Goal: Task Accomplishment & Management: Manage account settings

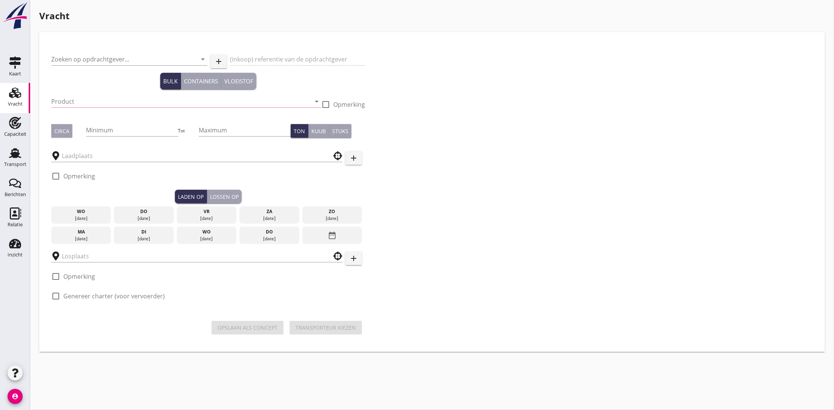
type input "[PERSON_NAME] Schiffahrt GmbH&Co"
type input "Koper (9491)"
type input "1200"
type input "[GEOGRAPHIC_DATA], [GEOGRAPHIC_DATA], [GEOGRAPHIC_DATA]"
type input "[GEOGRAPHIC_DATA], [PERSON_NAME], [GEOGRAPHIC_DATA], [GEOGRAPHIC_DATA]"
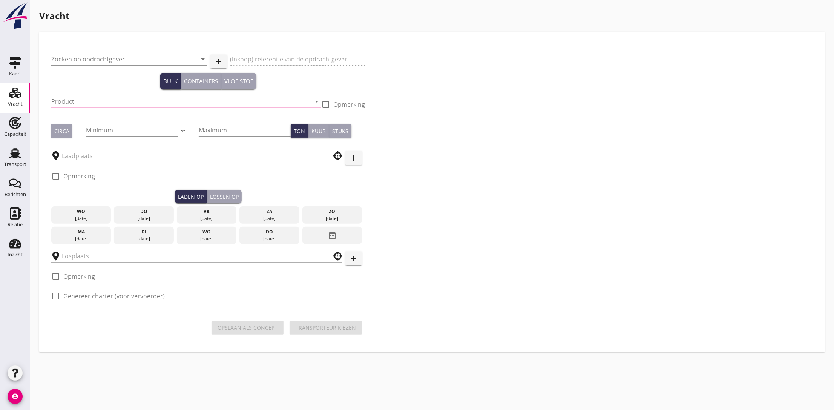
checkbox input "true"
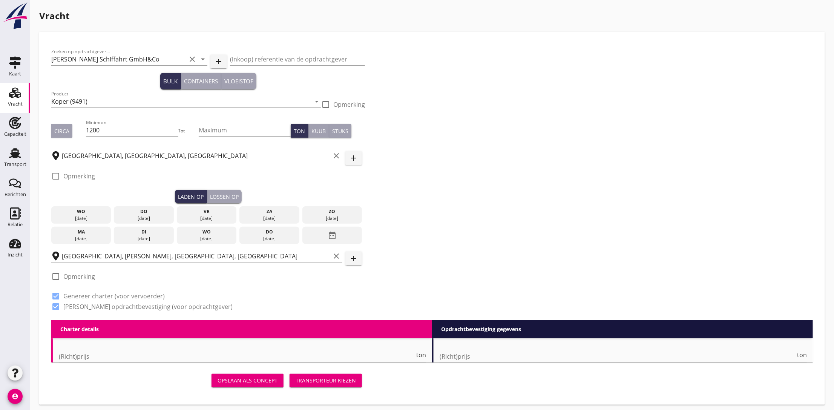
type input "6.35"
checkbox input "false"
radio input "false"
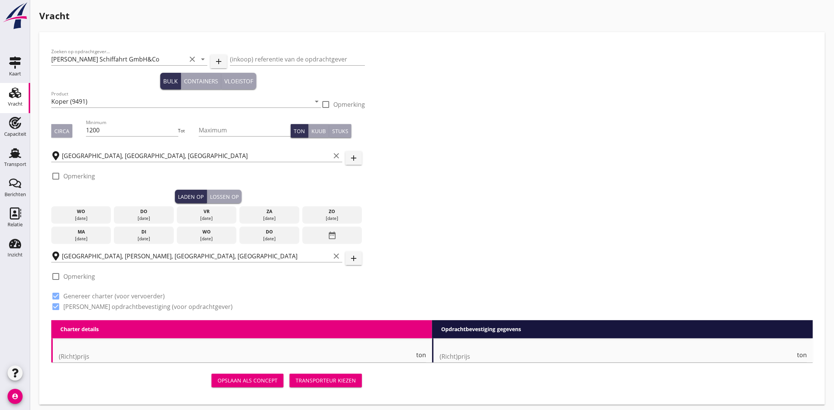
checkbox input "true"
type input "24"
type input "6.8"
checkbox input "false"
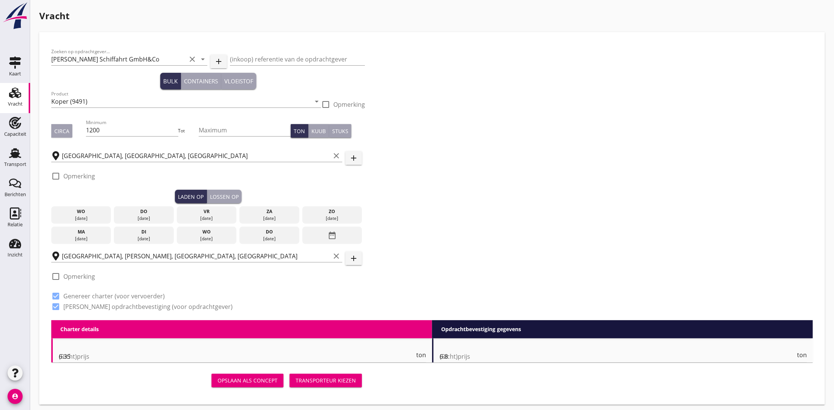
radio input "false"
checkbox input "true"
type input "24"
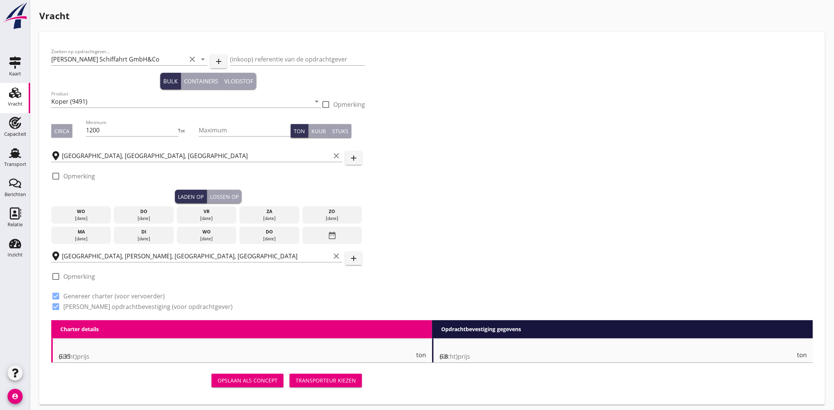
type input "24"
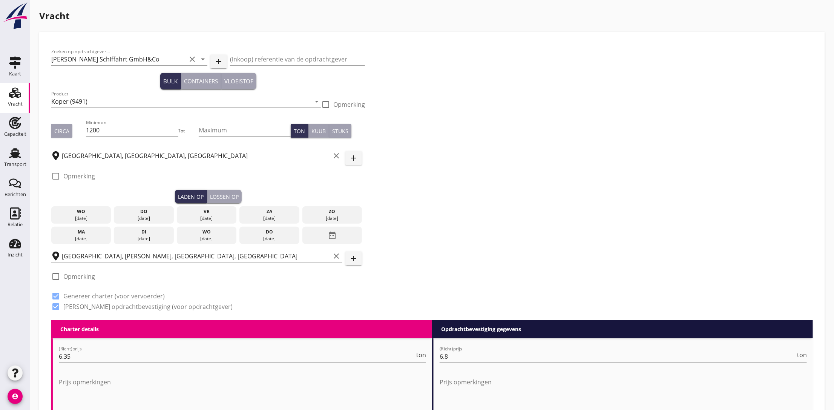
click at [70, 278] on label "Opmerking" at bounding box center [79, 276] width 32 height 8
checkbox input "true"
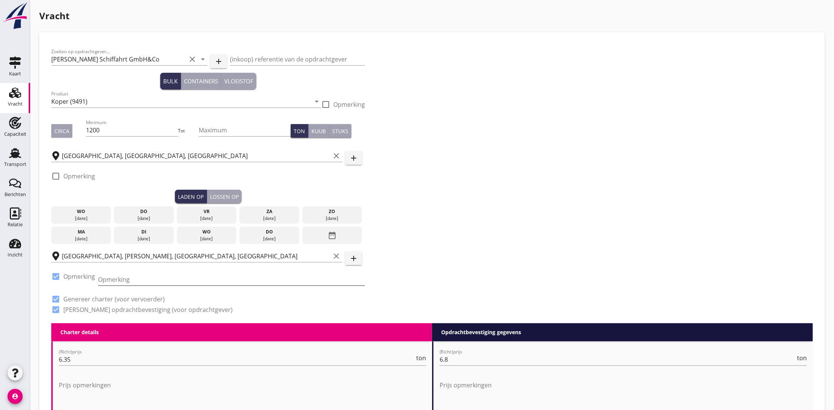
click at [131, 280] on input "Opmerking" at bounding box center [231, 279] width 267 height 12
paste input "0049282278044"
type input "0049282278044"
click at [59, 179] on div at bounding box center [55, 176] width 13 height 13
checkbox input "true"
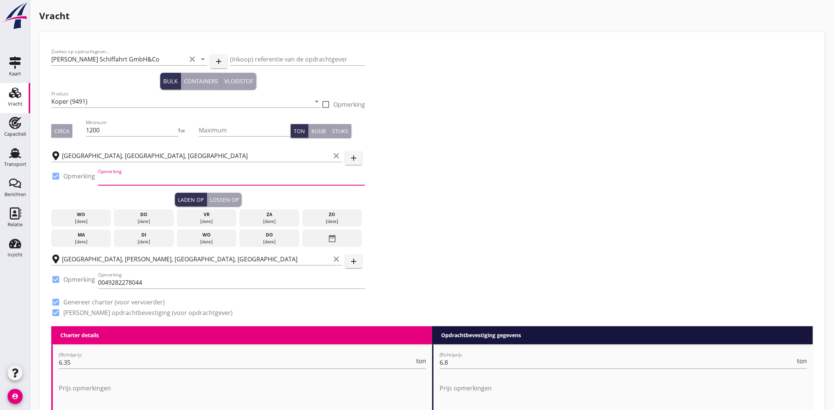
click at [128, 181] on input "Opmerking" at bounding box center [231, 179] width 267 height 12
paste input "0032 14 283422"
type input "0032 14 283422"
click at [503, 163] on div "Zoeken op opdrachtgever... R. Müller Schiffahrt GmbH&Co clear arrow_drop_down a…" at bounding box center [431, 185] width 767 height 282
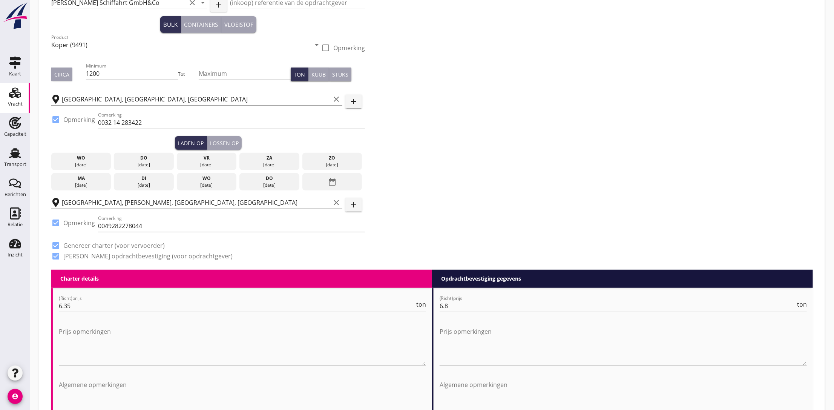
scroll to position [113, 0]
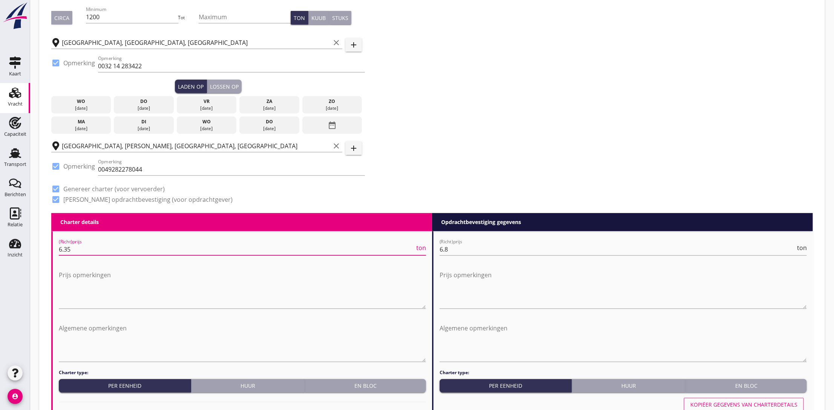
drag, startPoint x: 78, startPoint y: 249, endPoint x: 48, endPoint y: 249, distance: 30.5
type input "6"
type input "6.5"
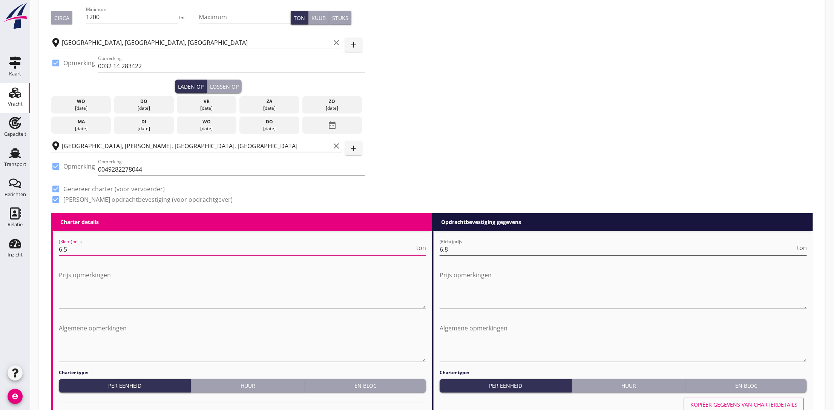
click at [459, 252] on input "6.8" at bounding box center [617, 249] width 356 height 12
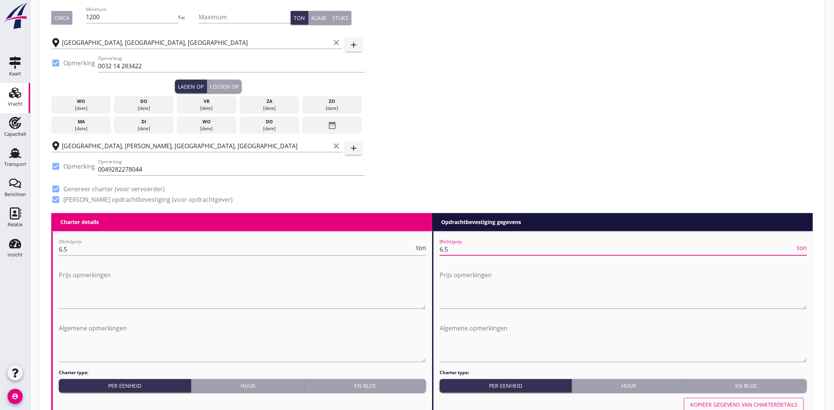
type input "6.5"
click at [484, 122] on div "Zoeken op opdrachtgever... R. Müller Schiffahrt GmbH&Co clear arrow_drop_down a…" at bounding box center [431, 72] width 767 height 282
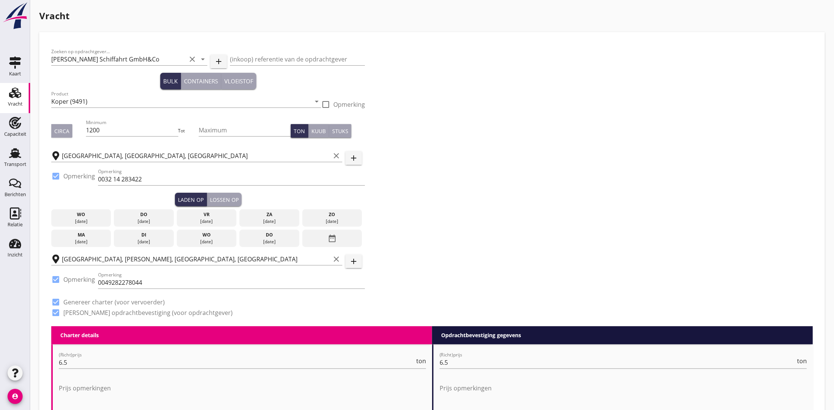
scroll to position [170, 0]
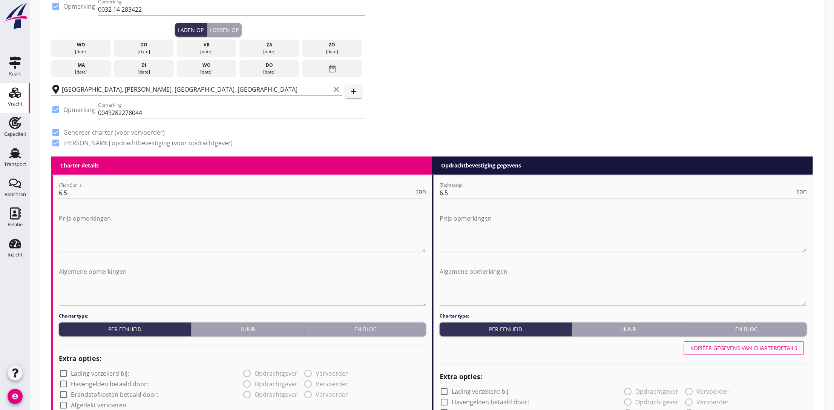
click at [485, 104] on div "Zoeken op opdrachtgever... R. Müller Schiffahrt GmbH&Co clear arrow_drop_down a…" at bounding box center [431, 16] width 767 height 282
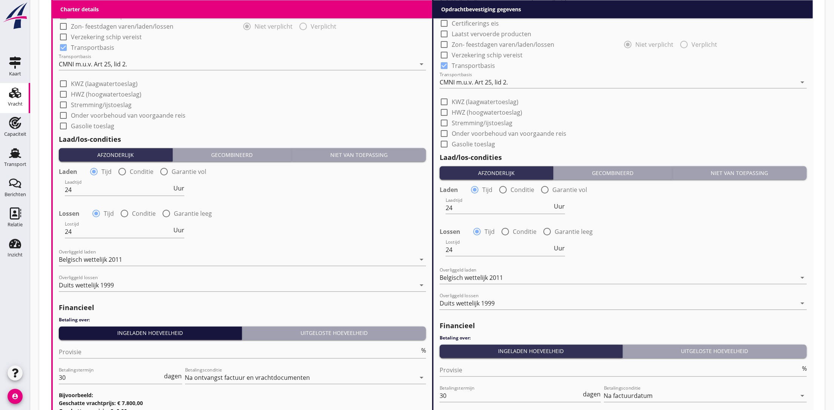
scroll to position [678, 0]
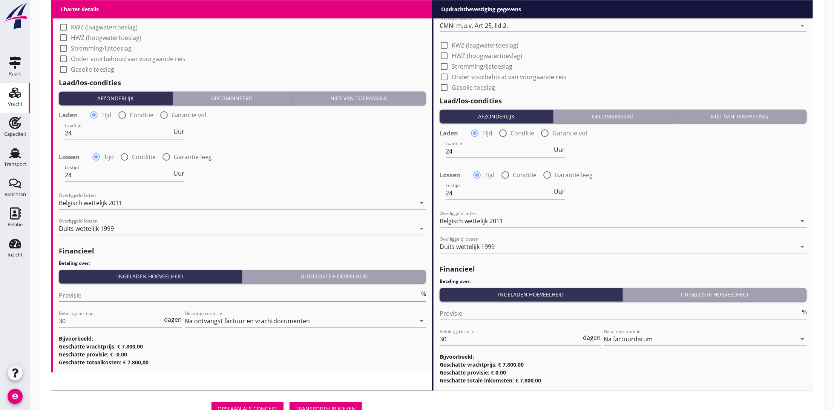
click at [117, 293] on input "Provisie" at bounding box center [239, 295] width 361 height 12
click at [309, 155] on div "Lossen radio_button_checked Tijd radio_button_unchecked Conditie radio_button_u…" at bounding box center [242, 156] width 367 height 11
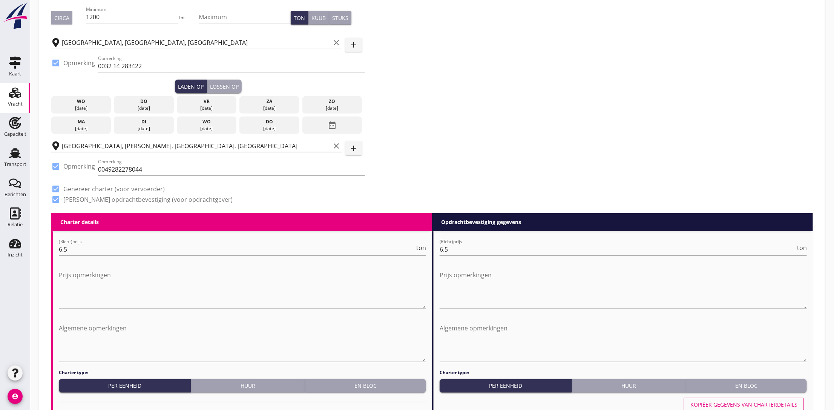
scroll to position [0, 0]
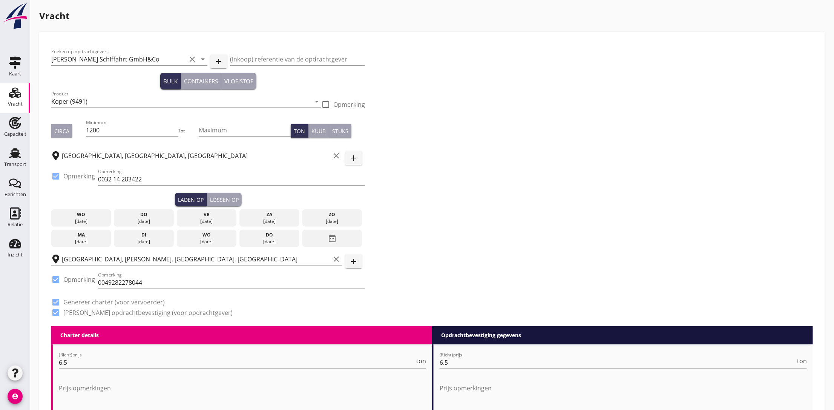
click at [200, 240] on div "[DATE]" at bounding box center [207, 241] width 56 height 7
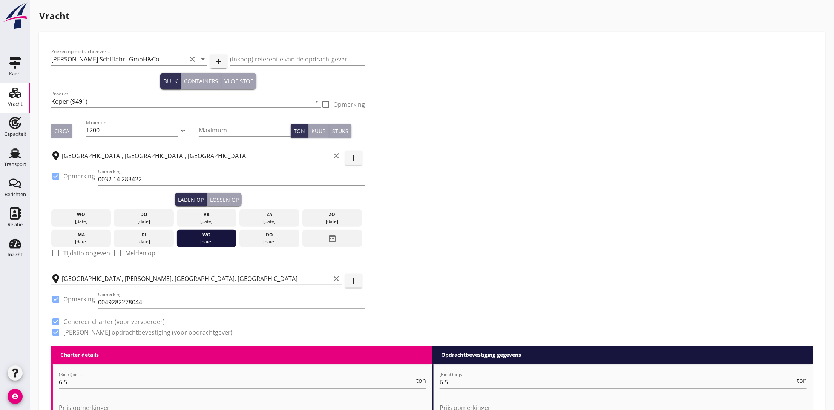
click at [73, 252] on label "Tijdstip opgeven" at bounding box center [86, 253] width 47 height 8
checkbox input "true"
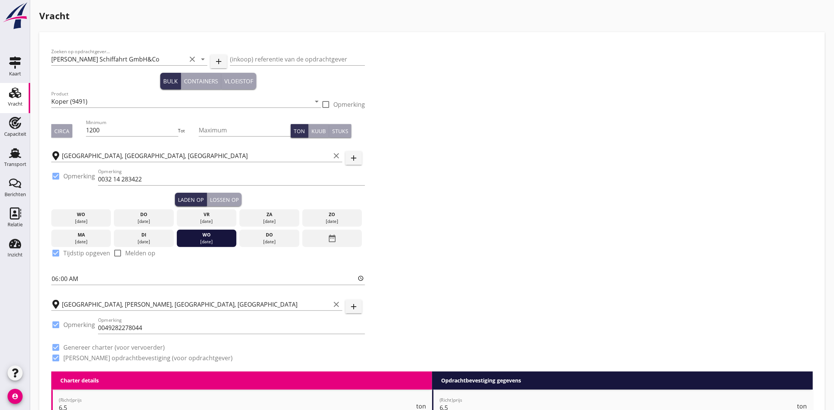
click at [216, 202] on div "Lossen op" at bounding box center [224, 200] width 29 height 8
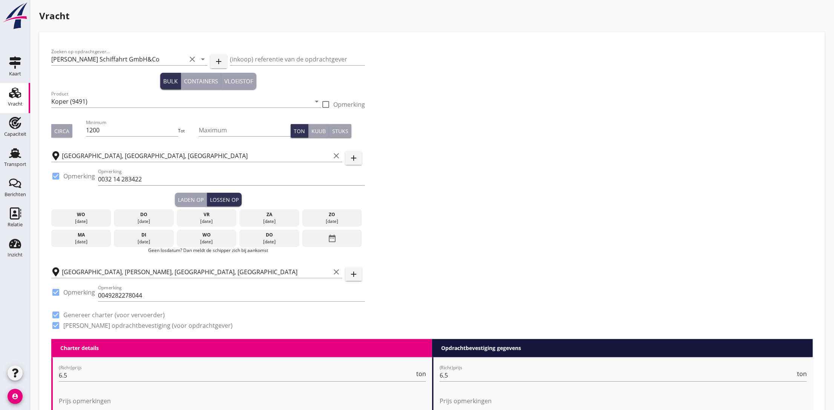
click at [318, 241] on div "date_range" at bounding box center [332, 238] width 60 height 17
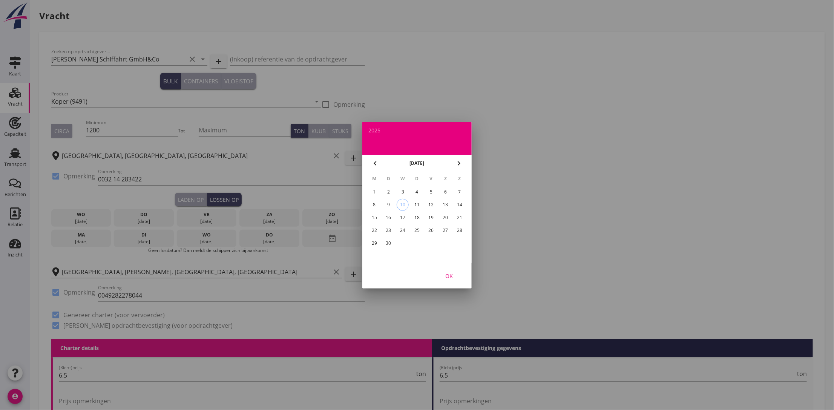
click at [430, 214] on div "19" at bounding box center [431, 217] width 12 height 12
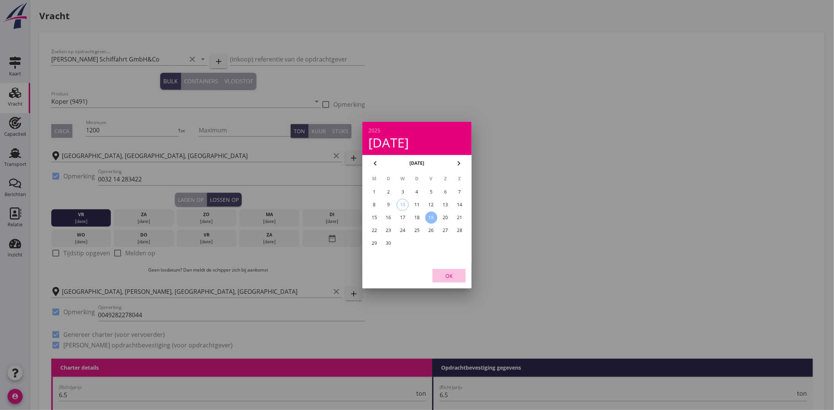
click at [456, 278] on div "OK" at bounding box center [448, 275] width 21 height 8
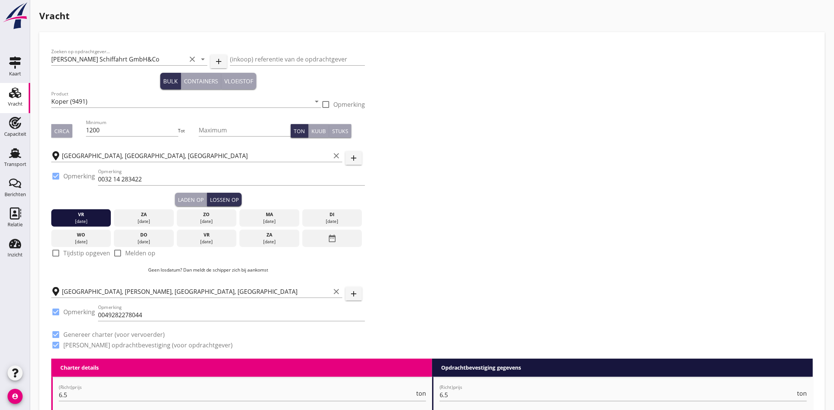
click at [77, 254] on label "Tijdstip opgeven" at bounding box center [86, 253] width 47 height 8
checkbox input "true"
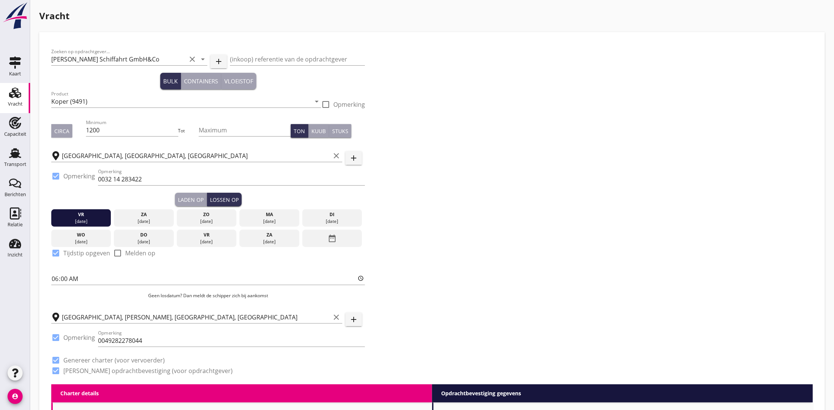
click at [536, 205] on div "Zoeken op opdrachtgever... R. Müller Schiffahrt GmbH&Co clear arrow_drop_down a…" at bounding box center [431, 214] width 767 height 340
click at [59, 130] on div "Circa" at bounding box center [61, 131] width 15 height 8
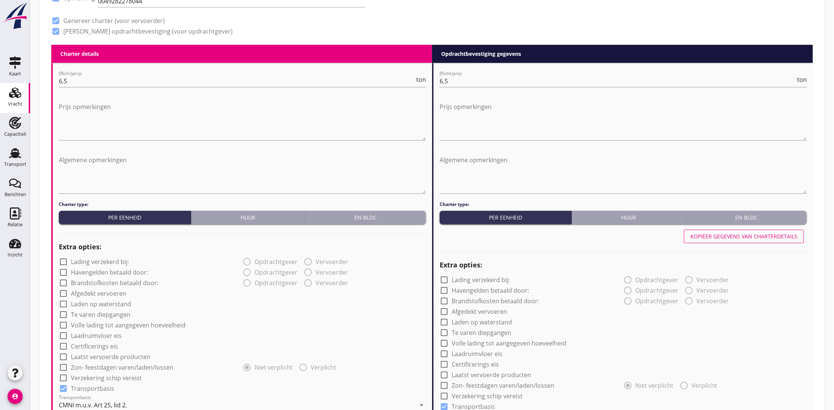
scroll to position [452, 0]
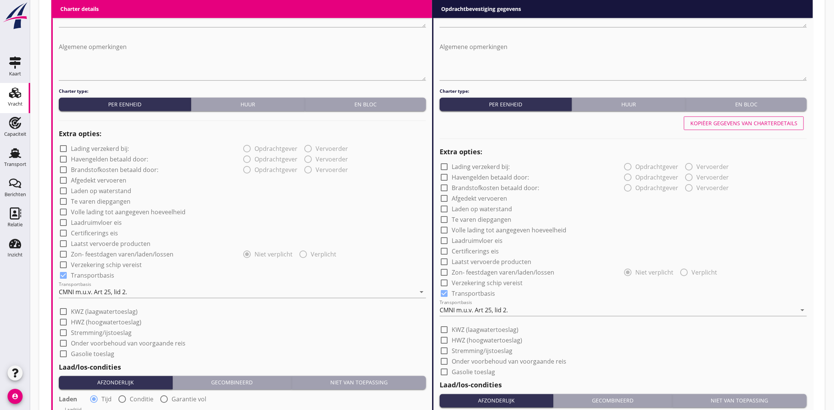
click at [63, 265] on div at bounding box center [63, 264] width 13 height 13
checkbox input "true"
click at [444, 284] on div at bounding box center [444, 282] width 13 height 13
checkbox input "true"
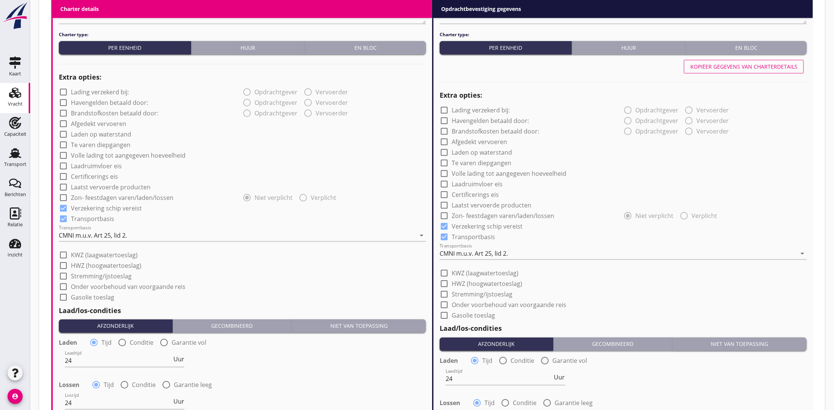
scroll to position [768, 0]
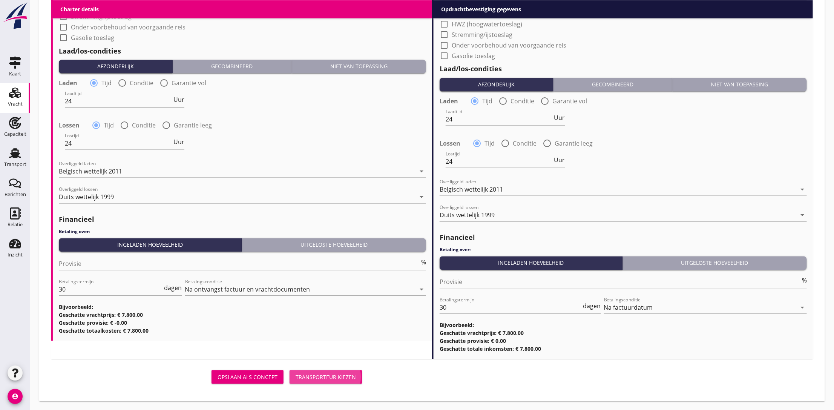
click at [318, 373] on div "Transporteur kiezen" at bounding box center [325, 377] width 60 height 8
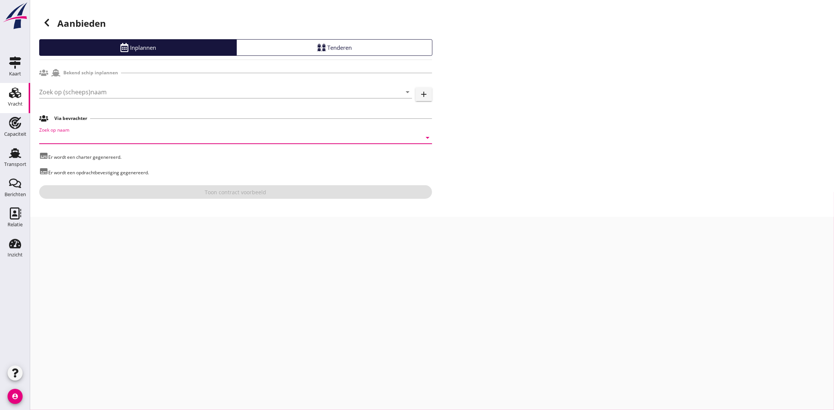
click at [92, 134] on input "Zoek op naam" at bounding box center [225, 138] width 372 height 12
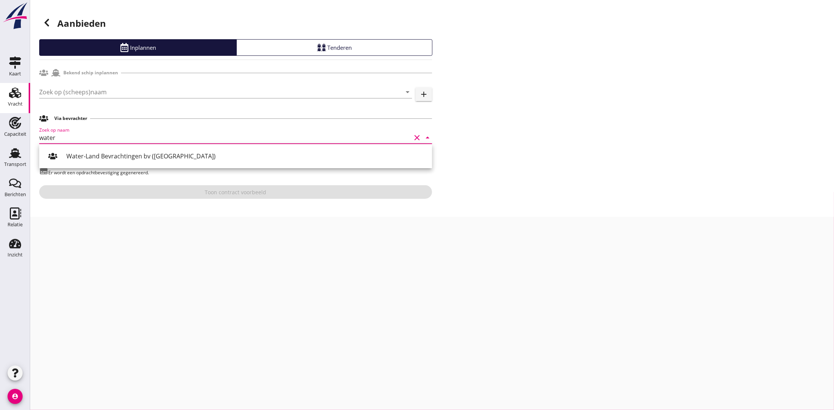
click at [80, 158] on div "Water-Land Bevrachtingen bv (Franeker)" at bounding box center [246, 155] width 360 height 9
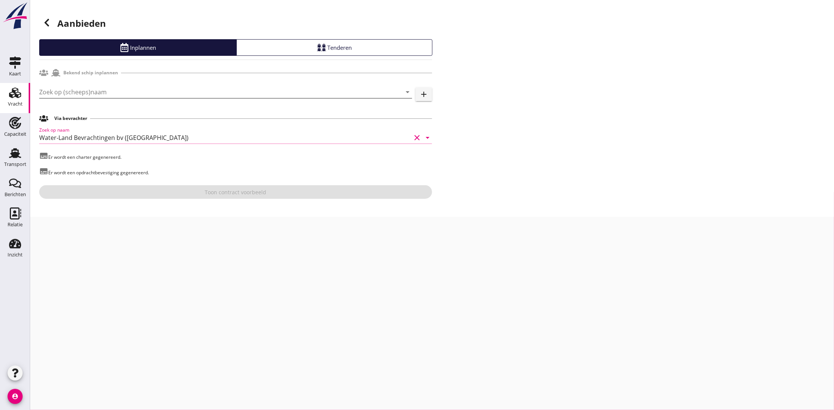
type input "Water-Land Bevrachtingen bv (Franeker)"
click at [98, 92] on input "Zoek op (scheeps)naam" at bounding box center [215, 92] width 352 height 12
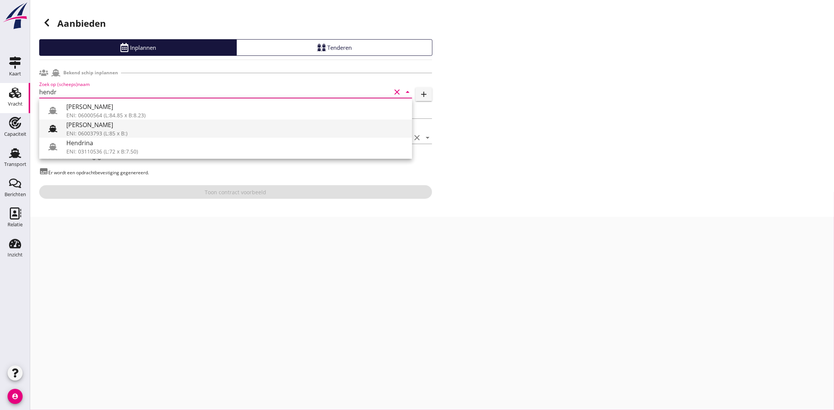
click at [90, 130] on div "ENI: 06003793 (L:85 x B:)" at bounding box center [236, 133] width 340 height 8
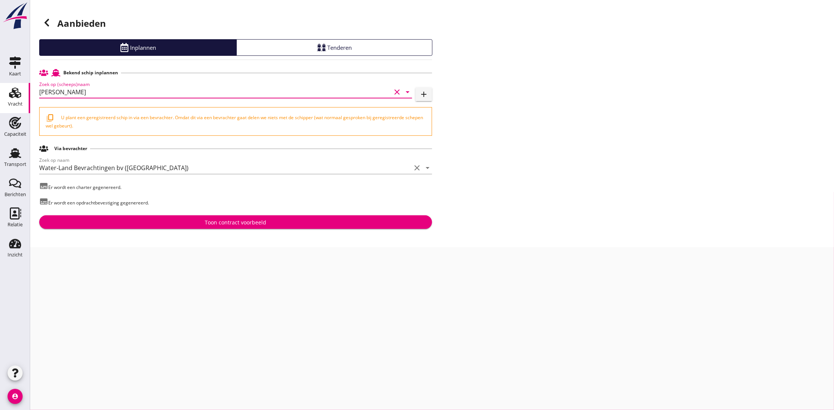
type input "Hendrika"
click at [184, 223] on div "Toon contract voorbeeld" at bounding box center [235, 222] width 381 height 8
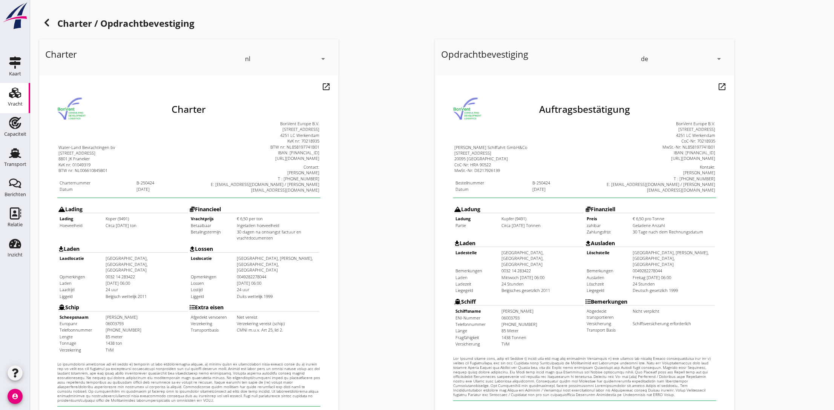
scroll to position [148, 0]
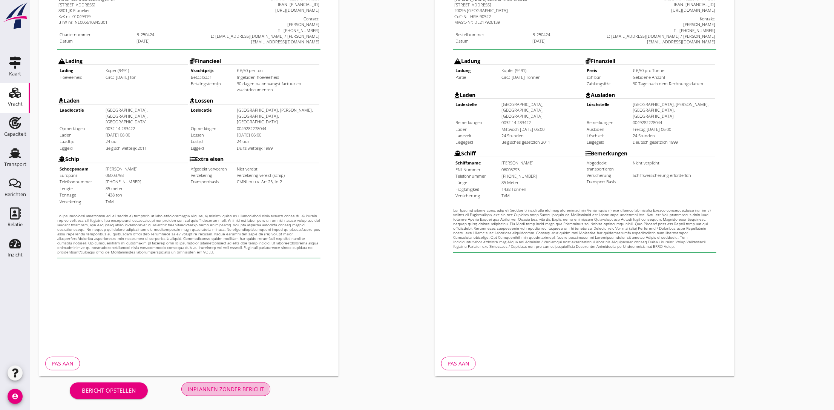
click at [215, 387] on div "Inplannen zonder bericht" at bounding box center [226, 389] width 76 height 8
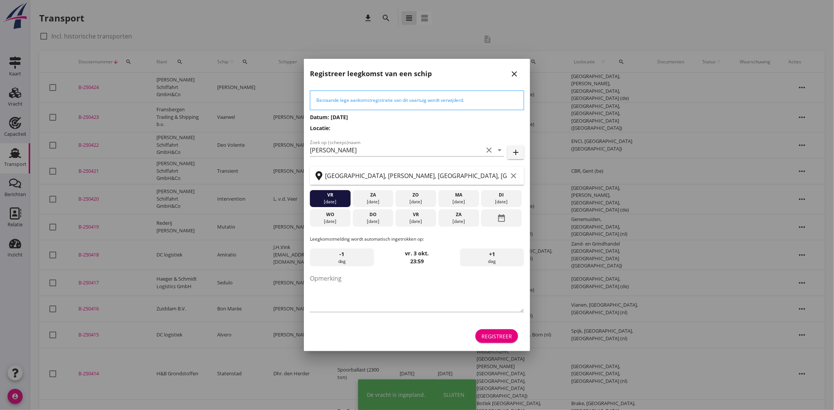
click at [502, 334] on div "Registreer" at bounding box center [496, 336] width 31 height 8
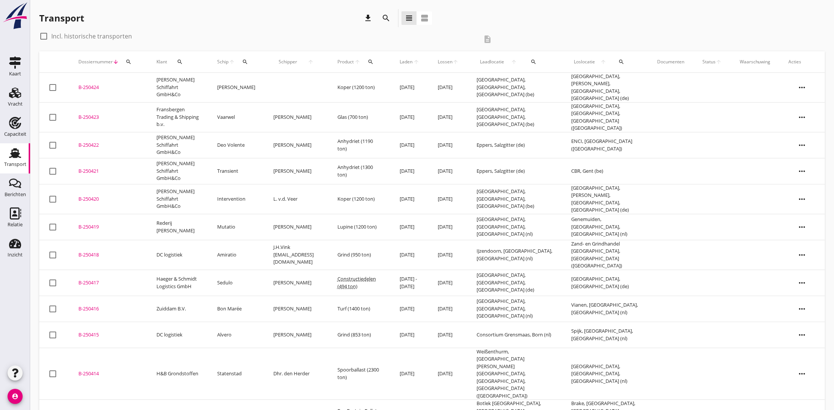
drag, startPoint x: 90, startPoint y: 85, endPoint x: 48, endPoint y: 84, distance: 41.8
click at [90, 85] on div "B-250424" at bounding box center [108, 88] width 60 height 8
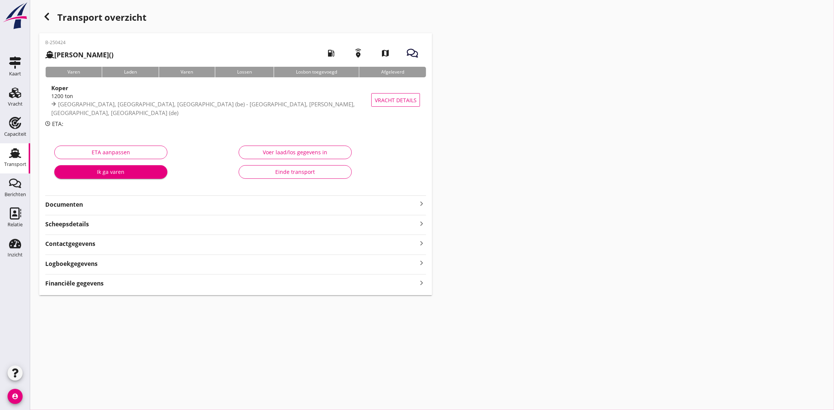
click at [115, 202] on strong "Documenten" at bounding box center [231, 204] width 372 height 9
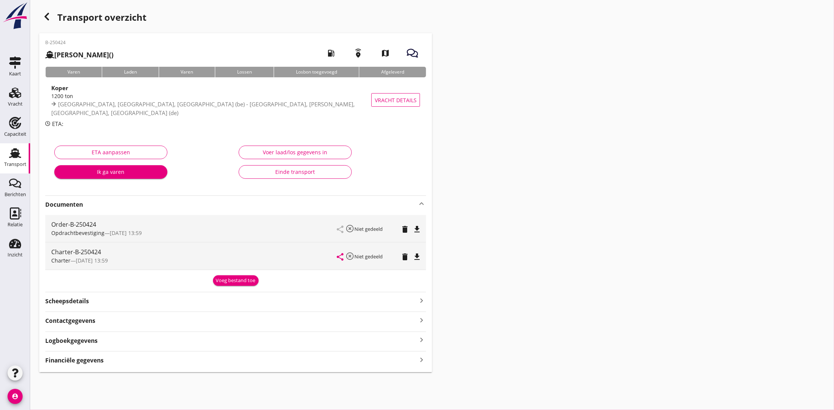
click at [418, 229] on icon "file_download" at bounding box center [416, 229] width 9 height 9
click at [419, 258] on icon "file_download" at bounding box center [416, 256] width 9 height 9
